Goal: Transaction & Acquisition: Download file/media

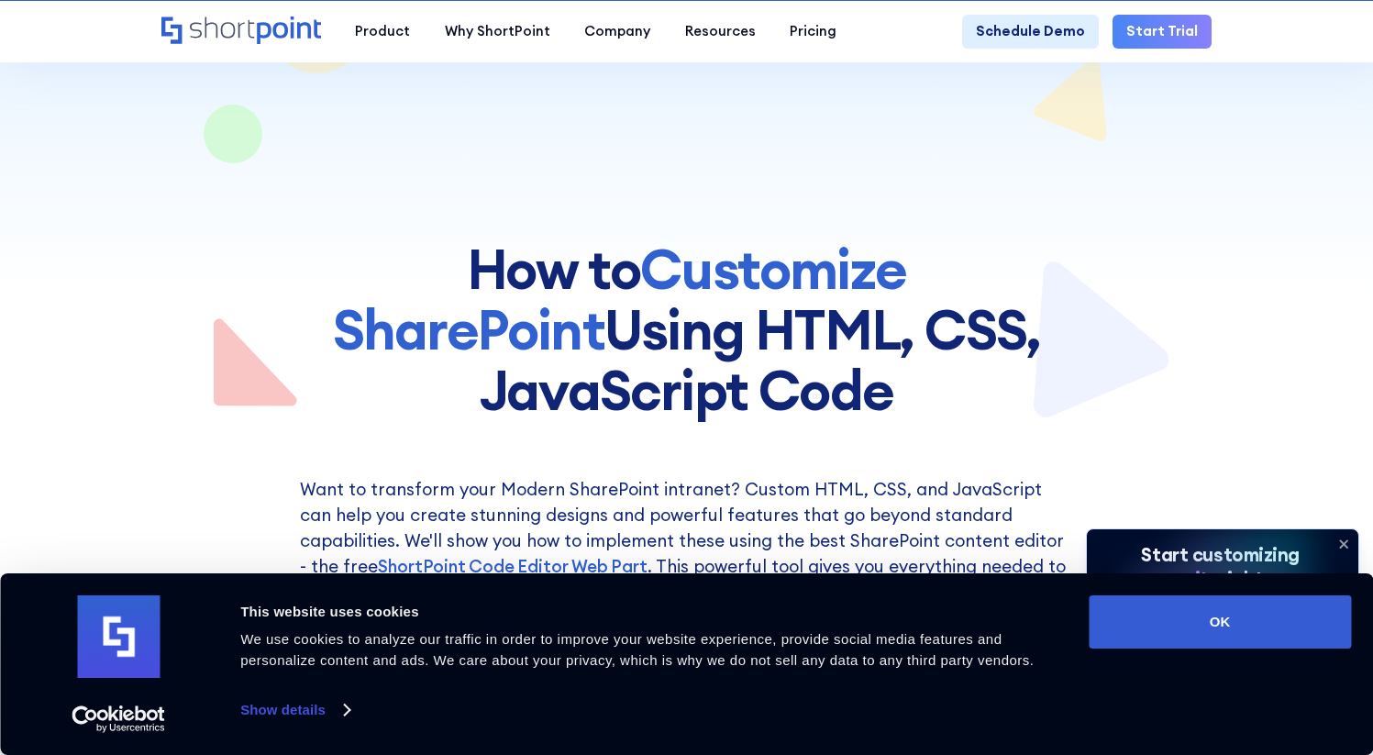
scroll to position [179, 0]
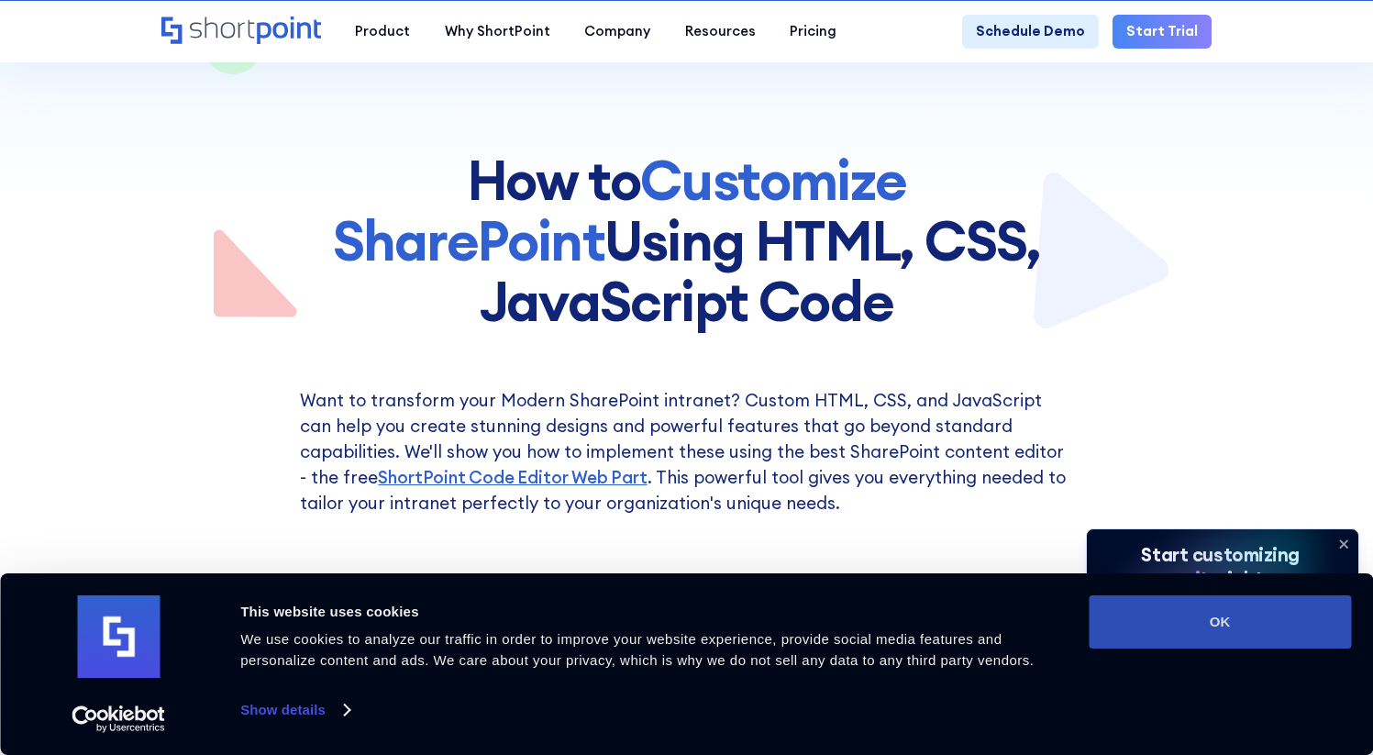
click at [1176, 628] on button "OK" at bounding box center [1220, 621] width 262 height 53
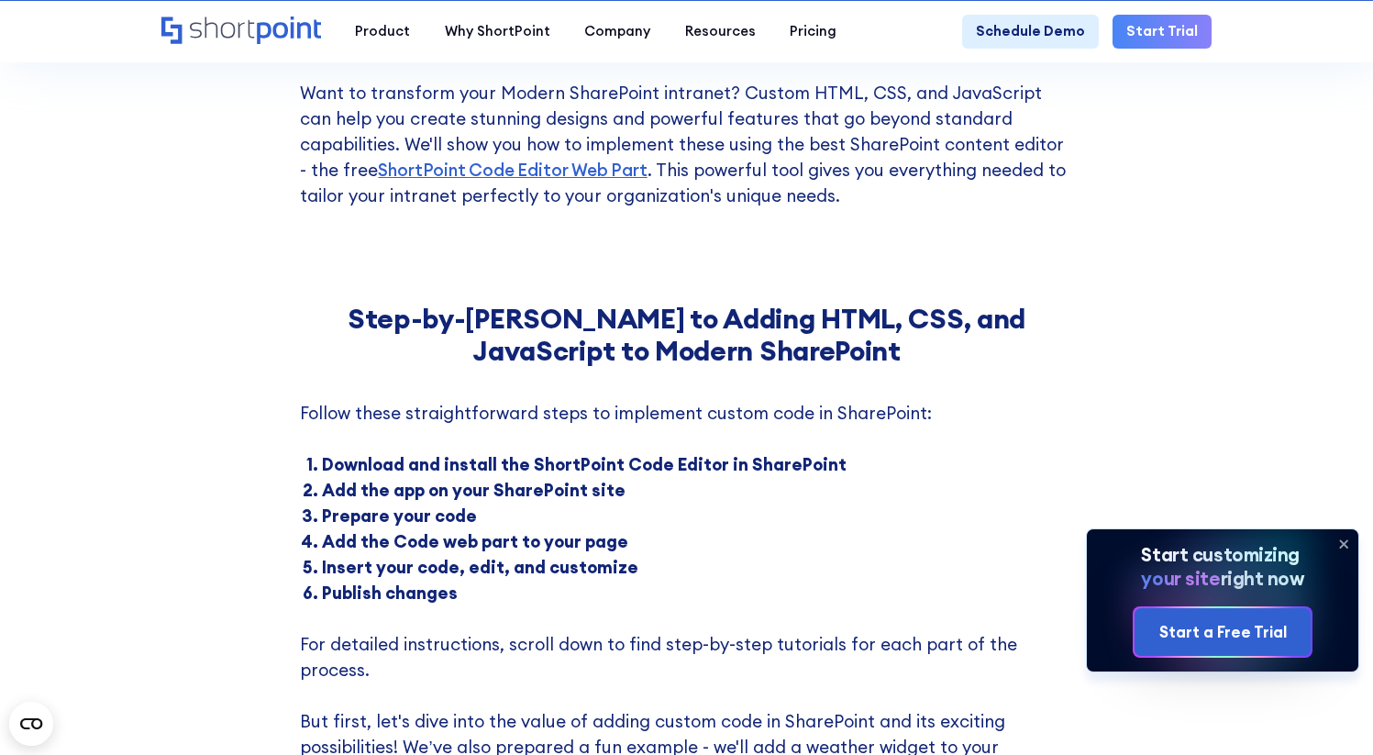
scroll to position [480, 0]
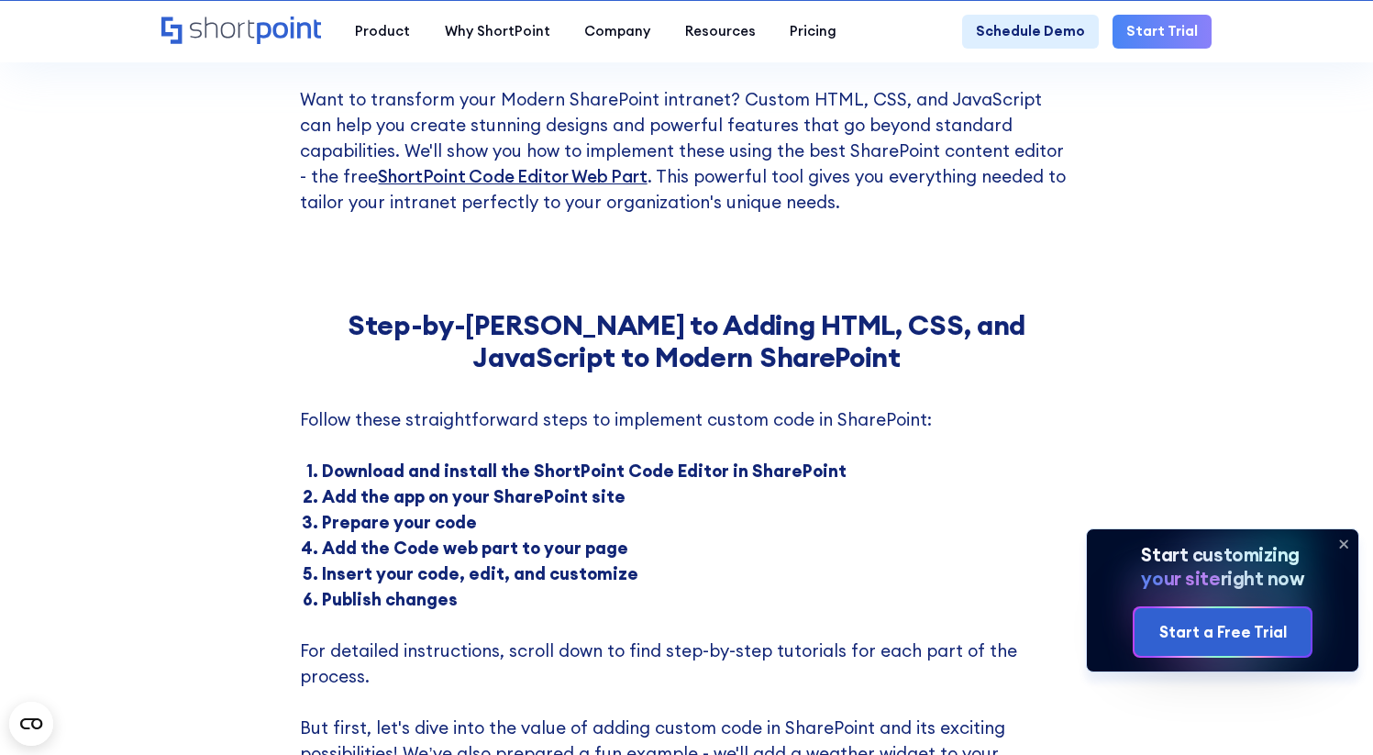
click at [523, 187] on link "ShortPoint Code Editor Web Part" at bounding box center [512, 176] width 269 height 22
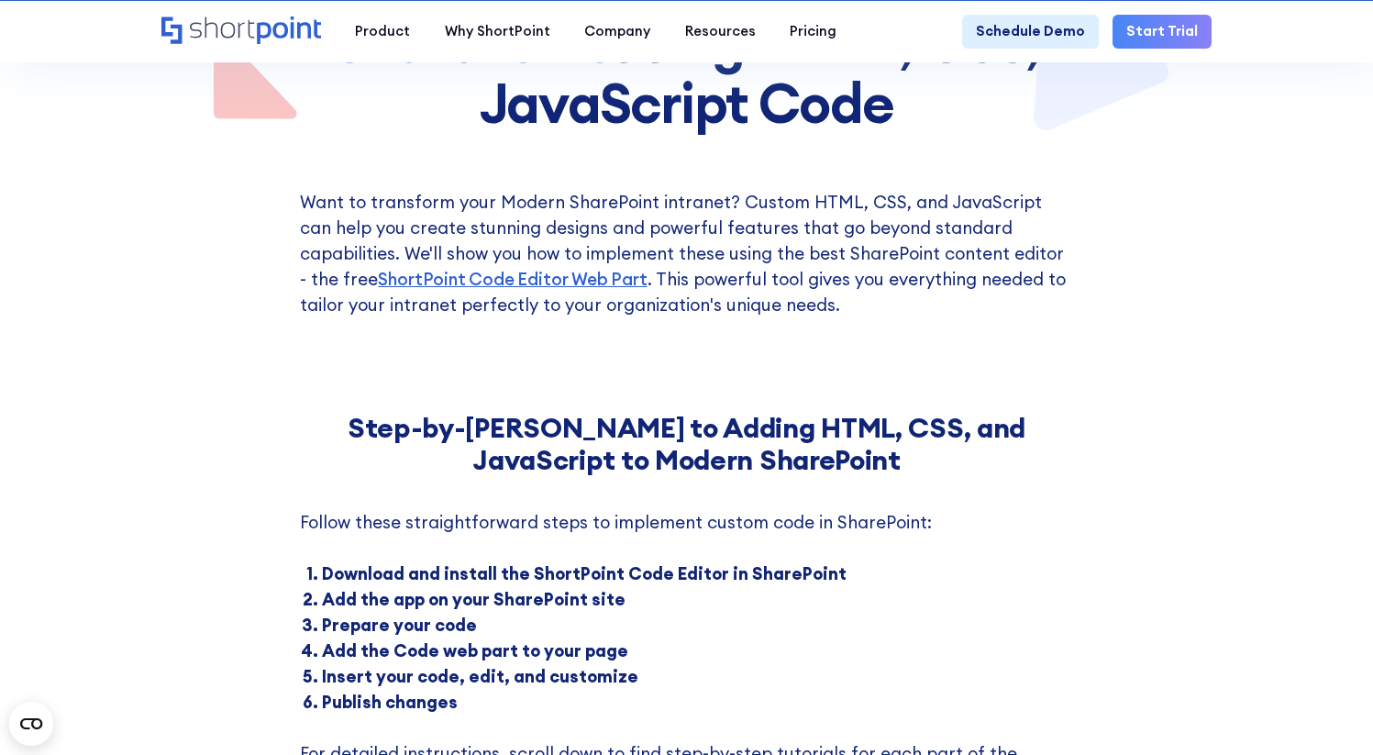
scroll to position [384, 0]
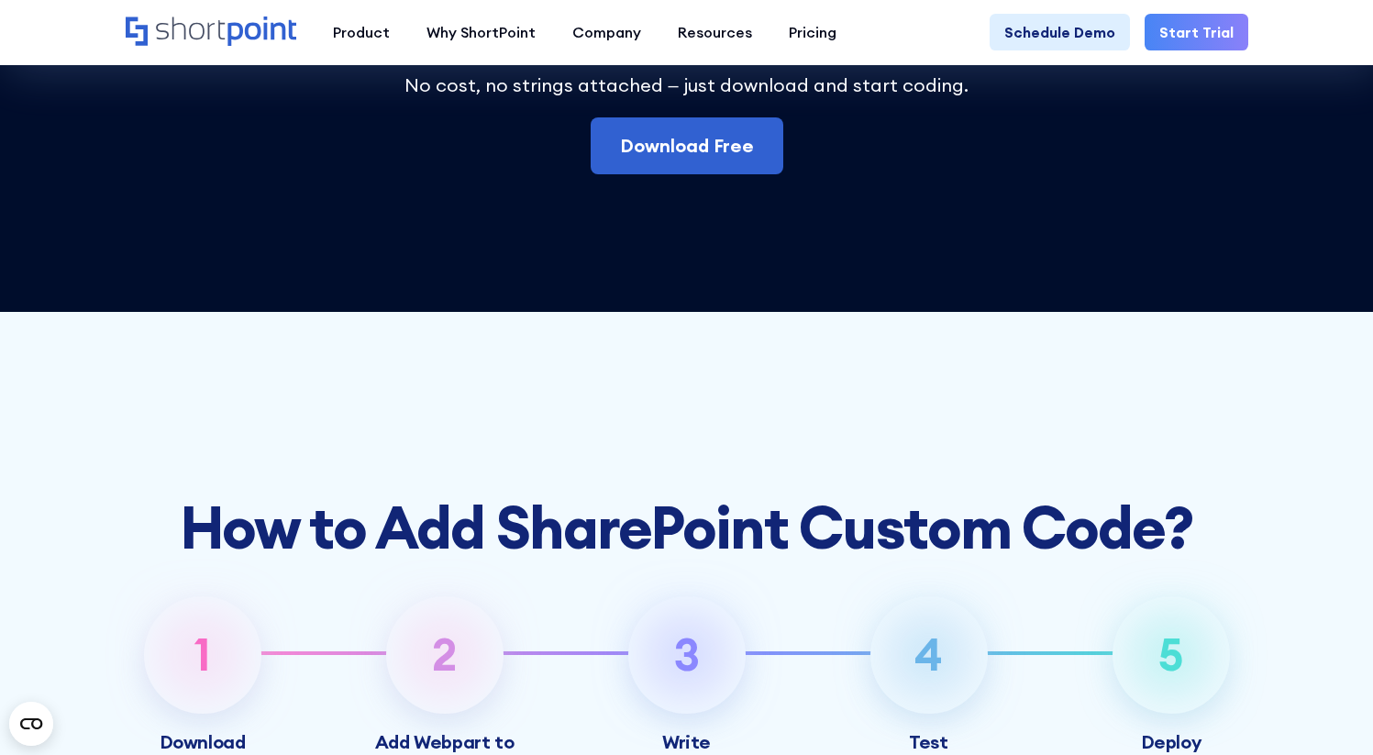
scroll to position [5572, 0]
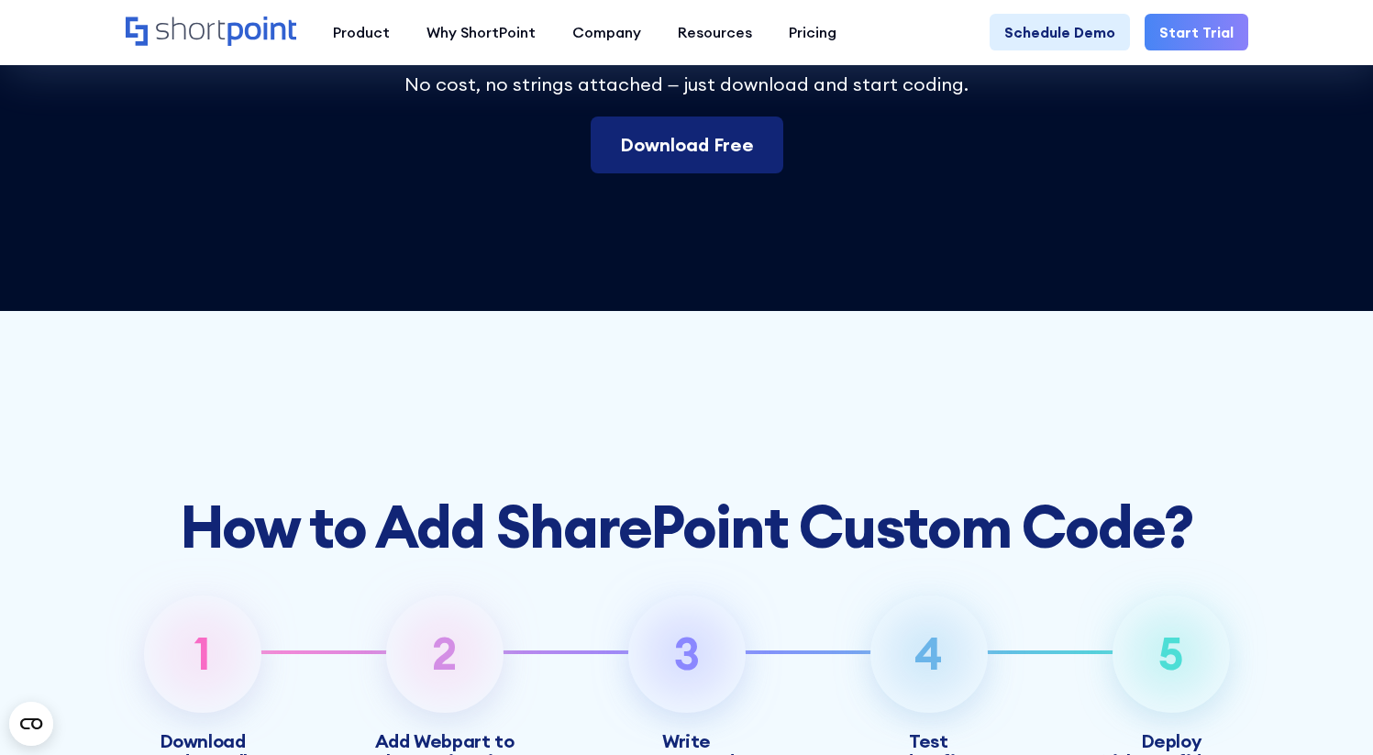
click at [701, 173] on link "Download Free" at bounding box center [687, 145] width 193 height 57
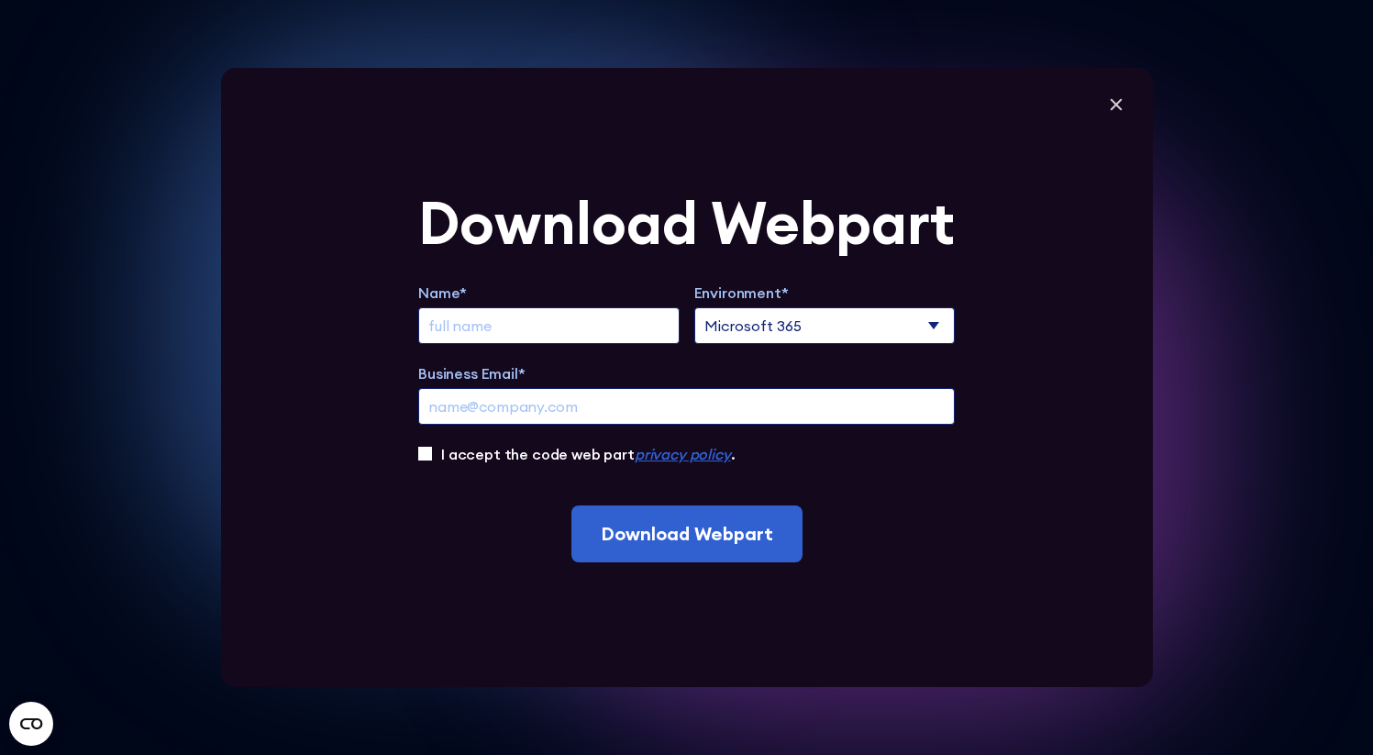
click at [582, 328] on input "Extend Trial" at bounding box center [548, 325] width 261 height 37
type input "[PERSON_NAME]"
type input "[PERSON_NAME][EMAIL_ADDRESS][DOMAIN_NAME]"
click at [771, 339] on select "Microsoft 365 SharePoint Online SharePoint 2019 (On-Premise)" at bounding box center [824, 325] width 261 height 37
click at [607, 460] on label "I accept the code web part privacy policy ." at bounding box center [588, 454] width 294 height 22
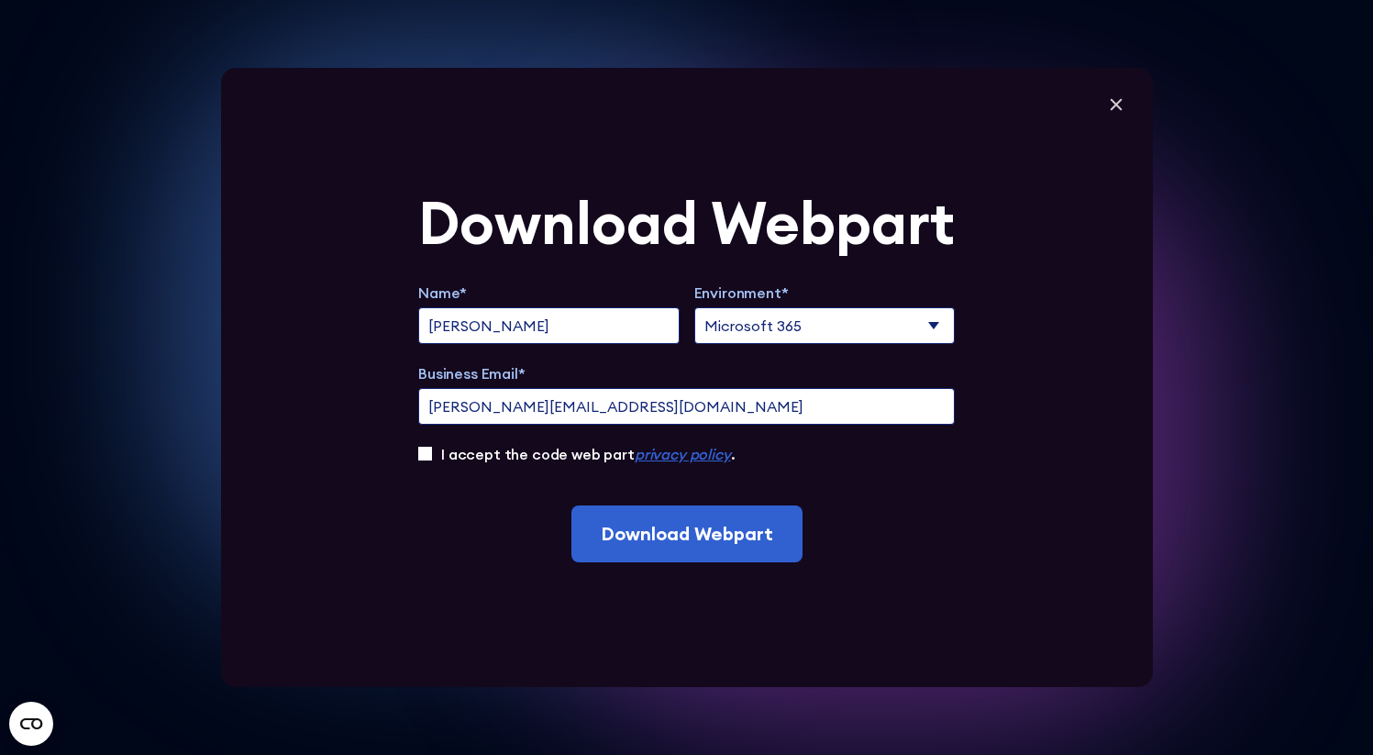
click at [432, 460] on input "I accept the code web part privacy policy ." at bounding box center [425, 454] width 14 height 14
checkbox input "true"
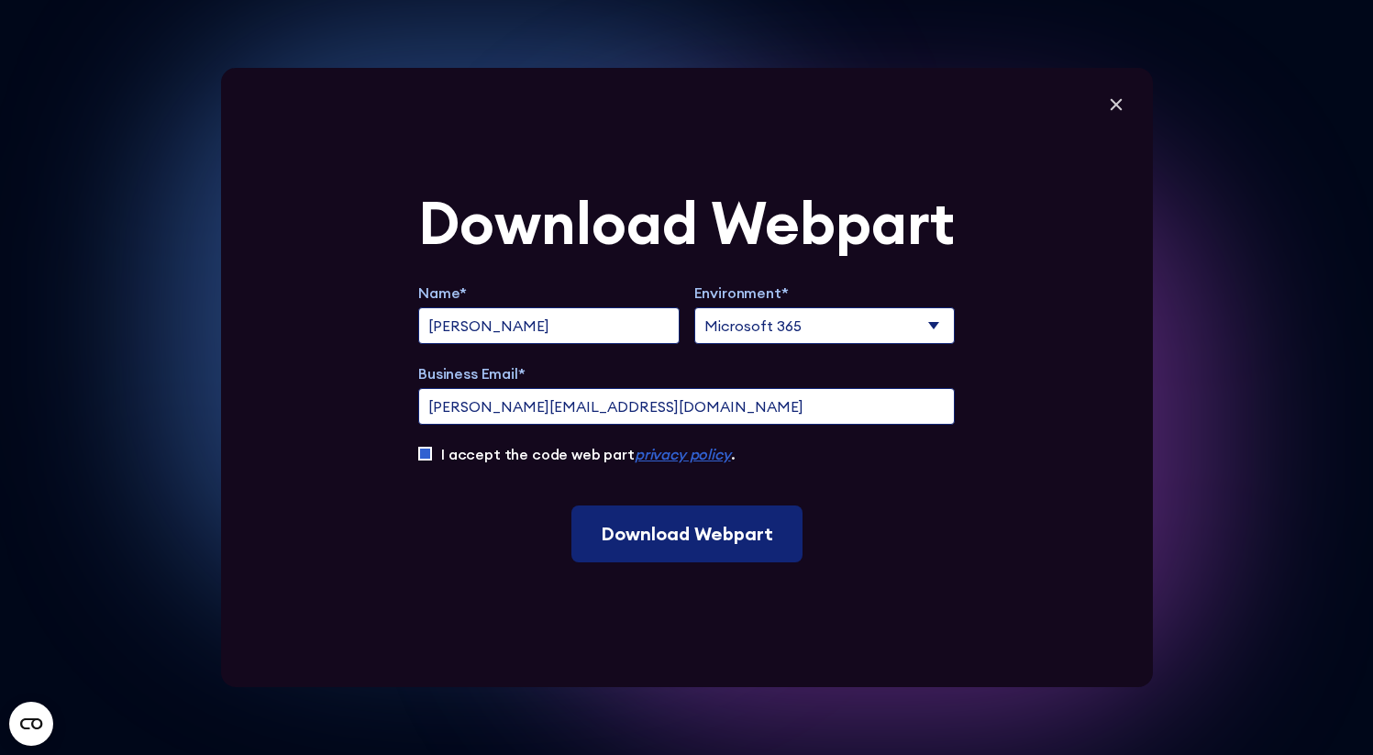
click at [656, 561] on input "Download Webpart" at bounding box center [687, 533] width 231 height 57
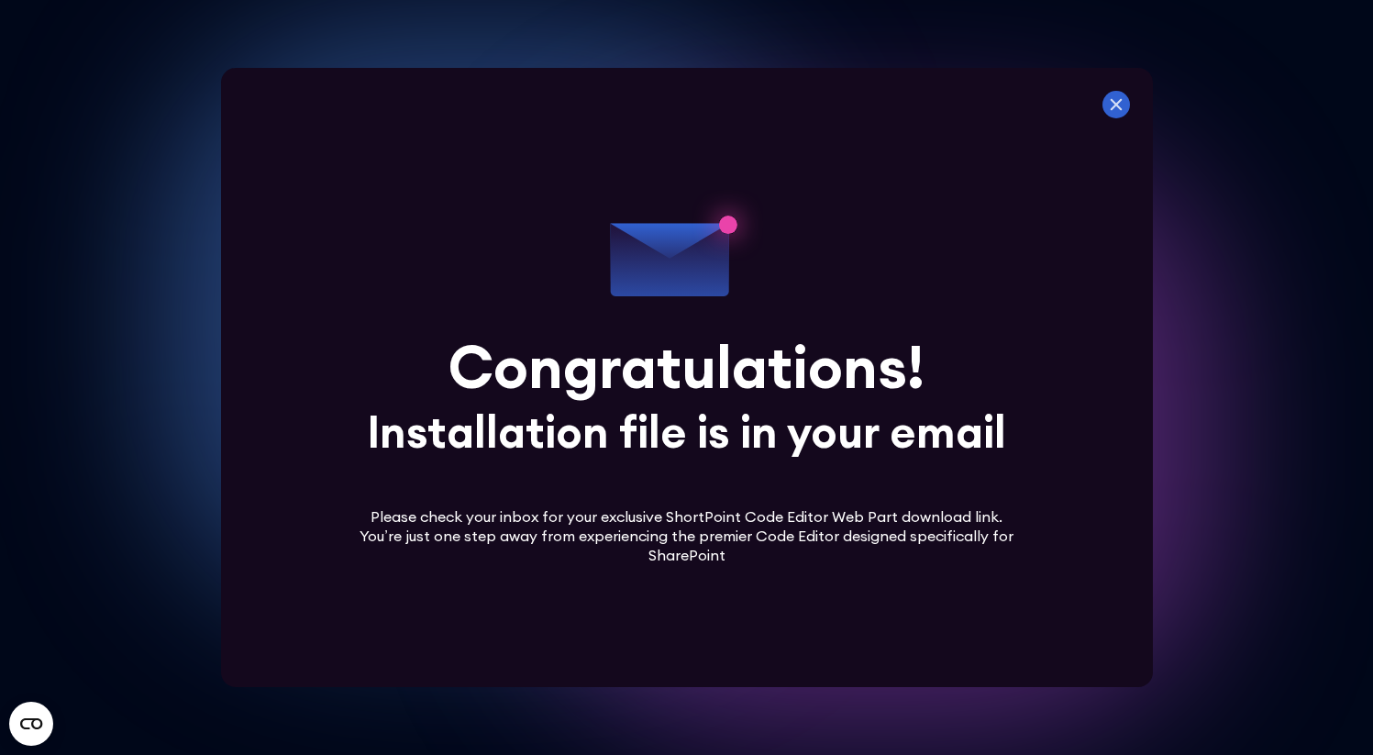
click at [1126, 103] on icon at bounding box center [1117, 105] width 28 height 28
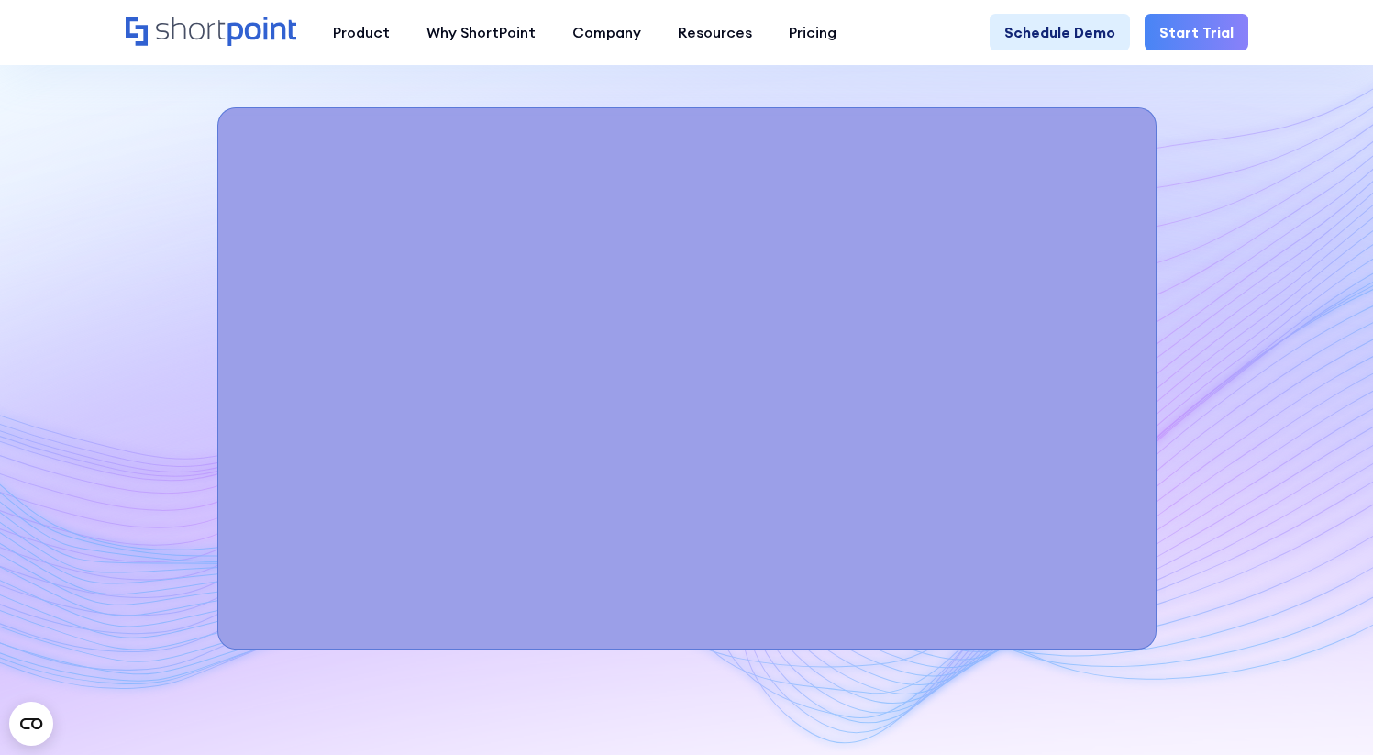
scroll to position [6663, 0]
